Goal: Information Seeking & Learning: Learn about a topic

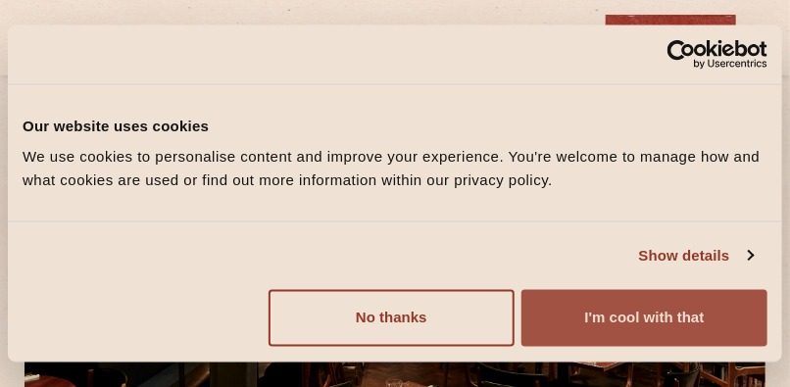
click at [691, 317] on button "I'm cool with that" at bounding box center [644, 318] width 246 height 57
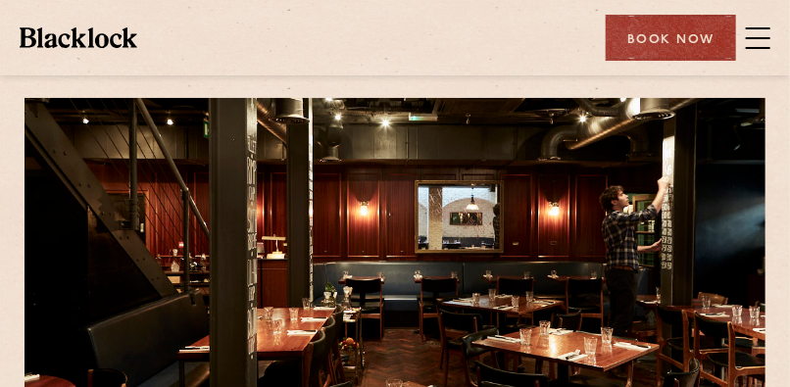
click at [767, 39] on span at bounding box center [758, 38] width 24 height 29
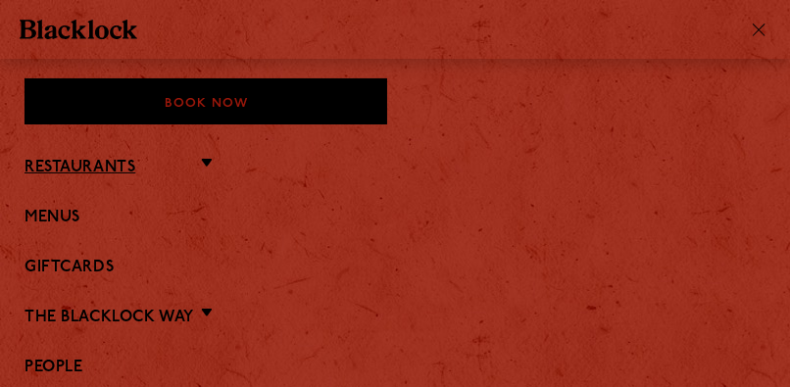
click at [117, 169] on link "Restaurants" at bounding box center [79, 168] width 111 height 19
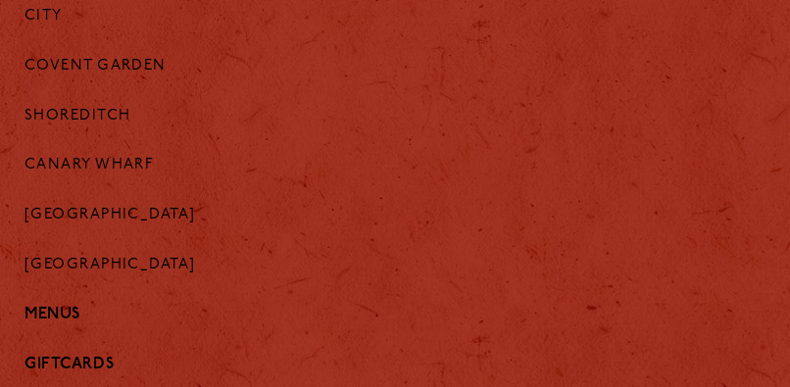
scroll to position [261, 0]
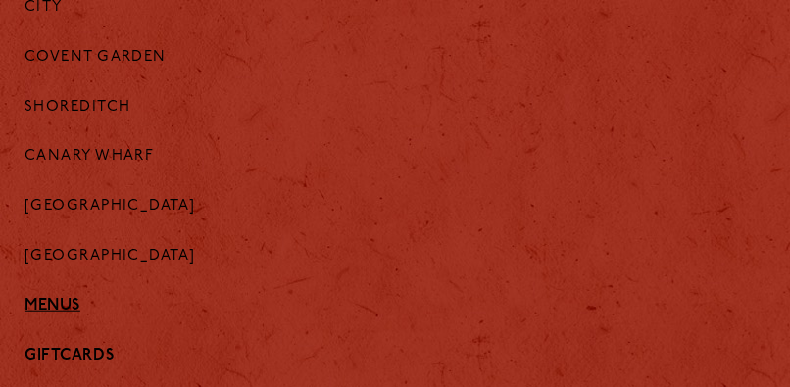
click at [71, 316] on link "Menus" at bounding box center [394, 306] width 741 height 19
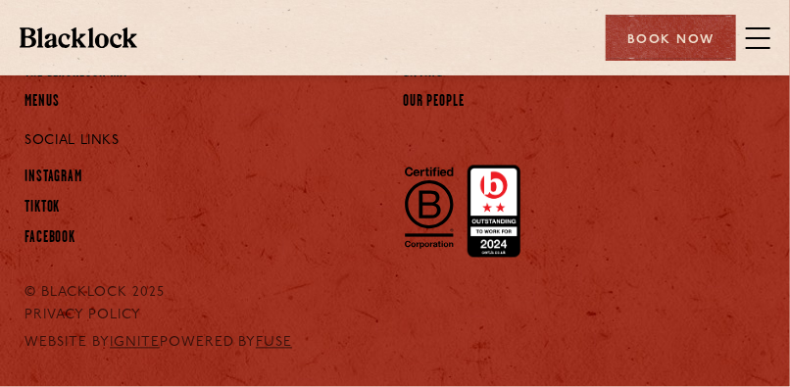
scroll to position [4928, 0]
